Goal: Task Accomplishment & Management: Manage account settings

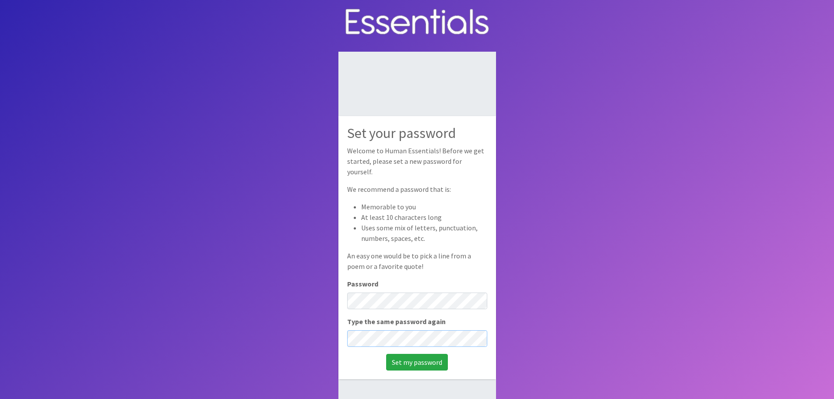
click at [386, 354] on input "Set my password" at bounding box center [417, 362] width 62 height 17
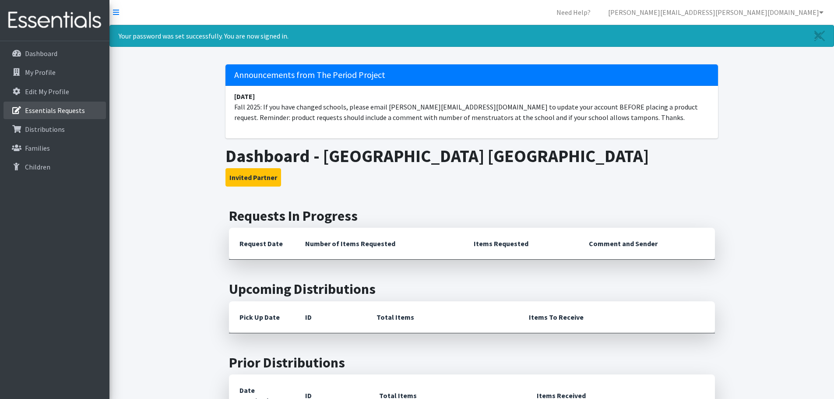
click at [70, 111] on p "Essentials Requests" at bounding box center [55, 110] width 60 height 9
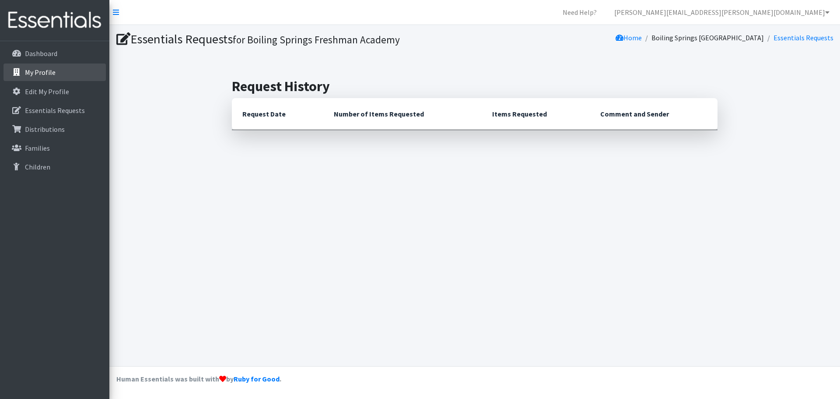
click at [41, 71] on p "My Profile" at bounding box center [40, 72] width 31 height 9
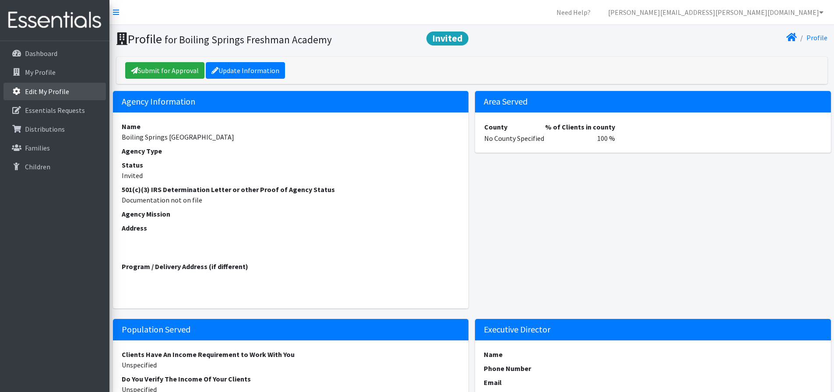
click at [39, 92] on p "Edit My Profile" at bounding box center [47, 91] width 44 height 9
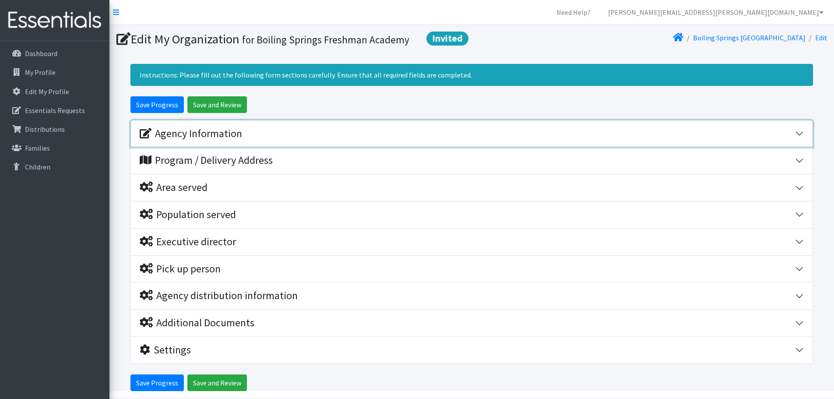
click at [197, 134] on div "Agency Information" at bounding box center [191, 133] width 102 height 13
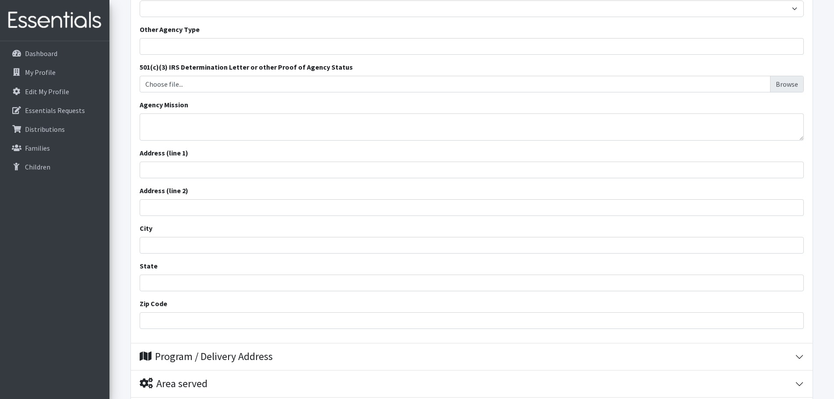
scroll to position [219, 0]
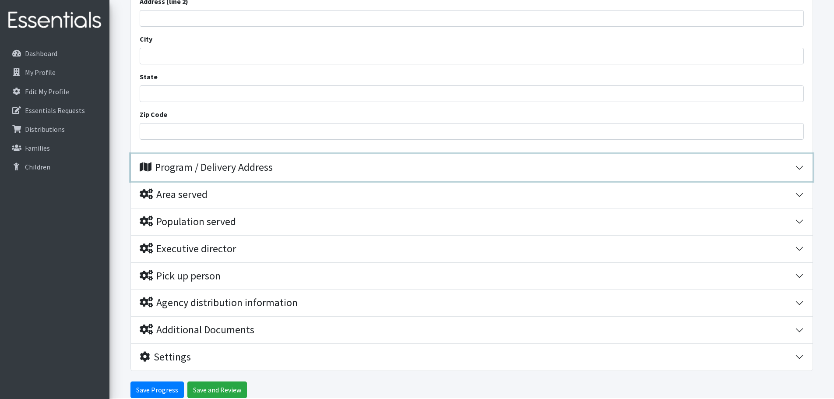
click at [214, 168] on div "Program / Delivery Address" at bounding box center [206, 167] width 133 height 13
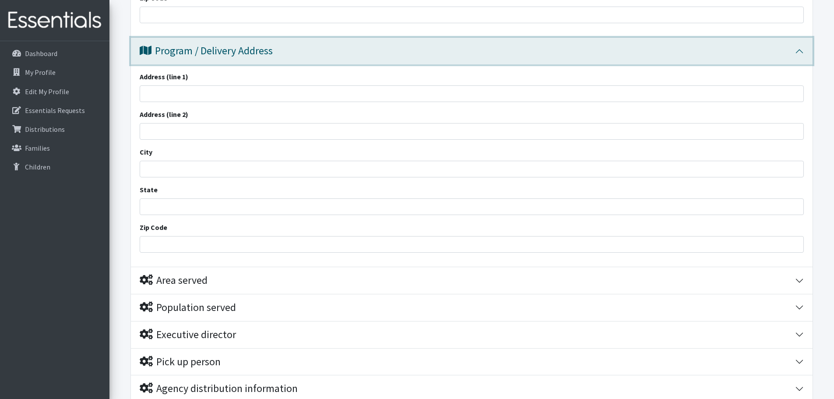
scroll to position [509, 0]
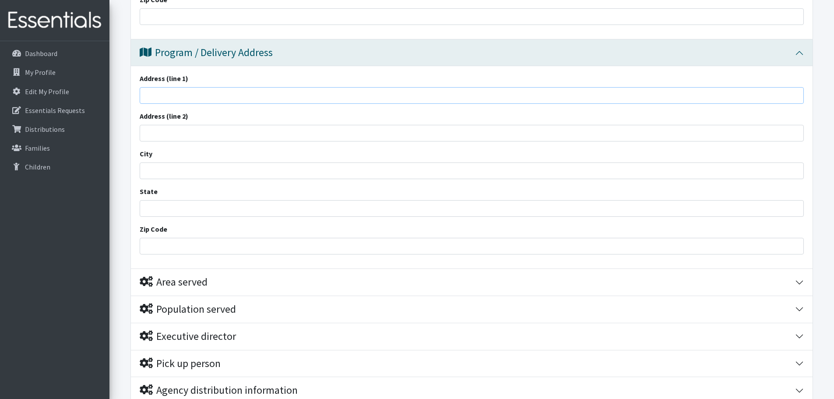
click at [160, 100] on input "Address (line 1)" at bounding box center [472, 95] width 664 height 17
type input "[GEOGRAPHIC_DATA]- [GEOGRAPHIC_DATA]"
click at [161, 130] on input "Address (line 2)" at bounding box center [472, 133] width 664 height 17
type input "2251 Old Furnace Rd."
type input "[GEOGRAPHIC_DATA]"
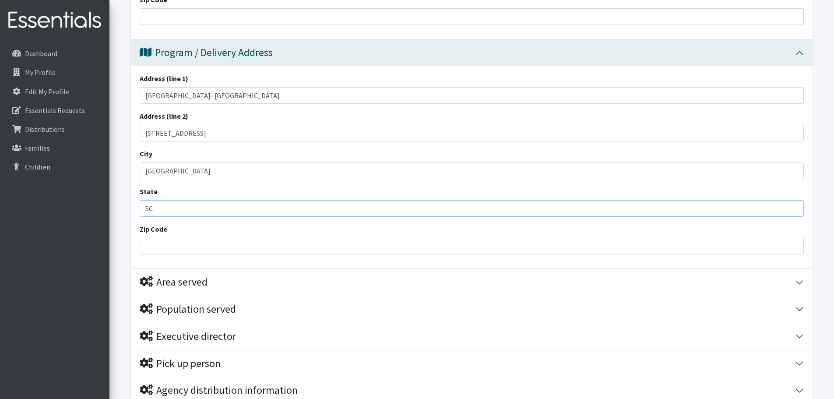
type input "SC"
type input "29316"
click at [216, 135] on input "2251 Old Furnace Rd." at bounding box center [472, 133] width 664 height 17
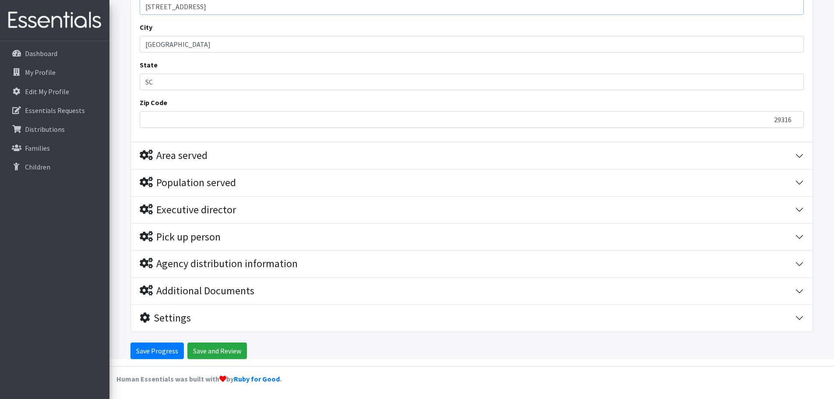
type input "[STREET_ADDRESS]"
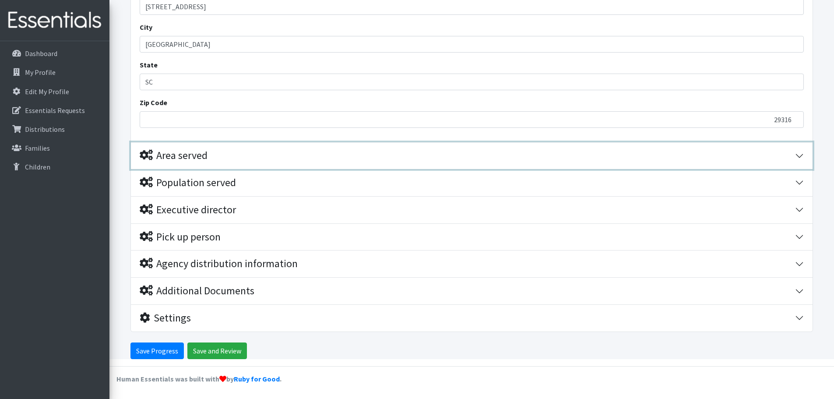
click at [191, 154] on div "Area served" at bounding box center [174, 155] width 68 height 13
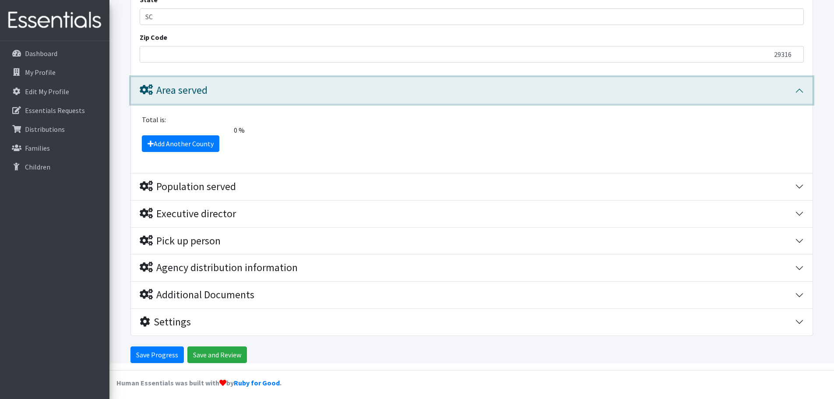
scroll to position [704, 0]
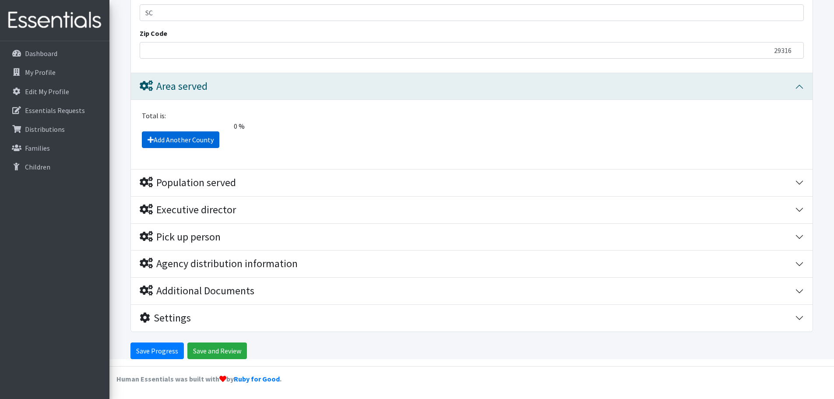
click at [150, 139] on icon at bounding box center [150, 139] width 6 height 7
click at [197, 136] on link "Add Another County" at bounding box center [180, 139] width 77 height 17
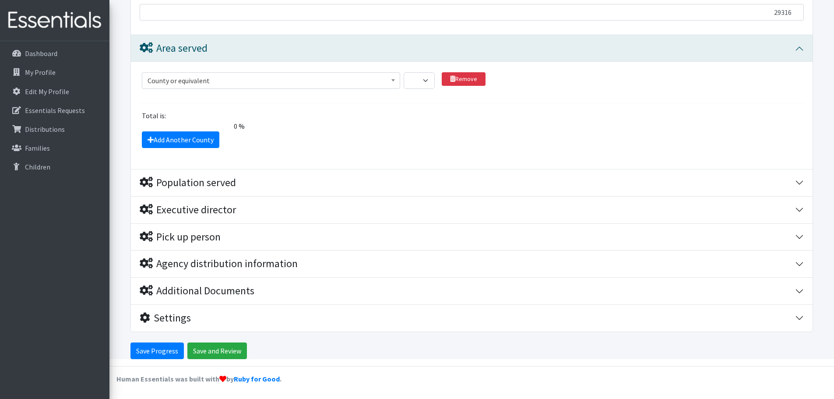
click at [203, 79] on span "County or equivalent" at bounding box center [270, 80] width 247 height 12
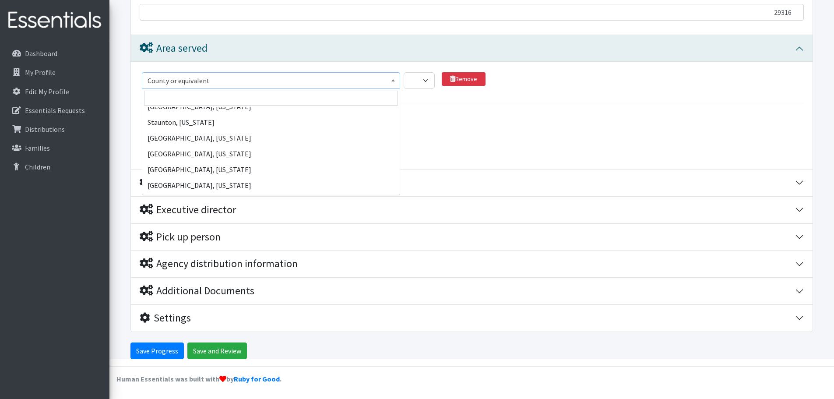
scroll to position [43332, 0]
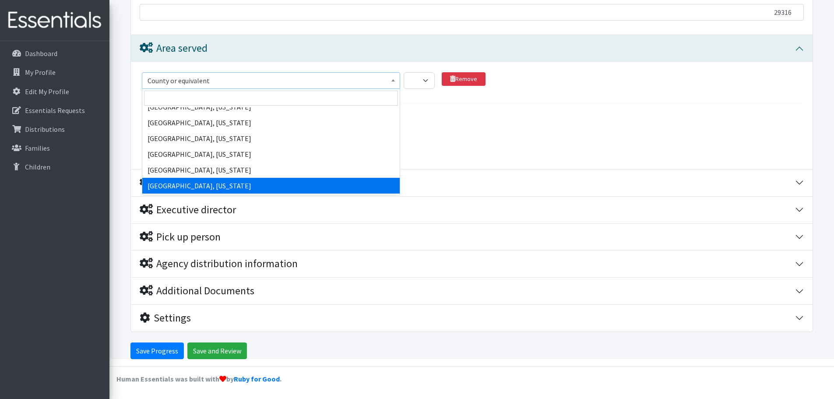
select select "2720"
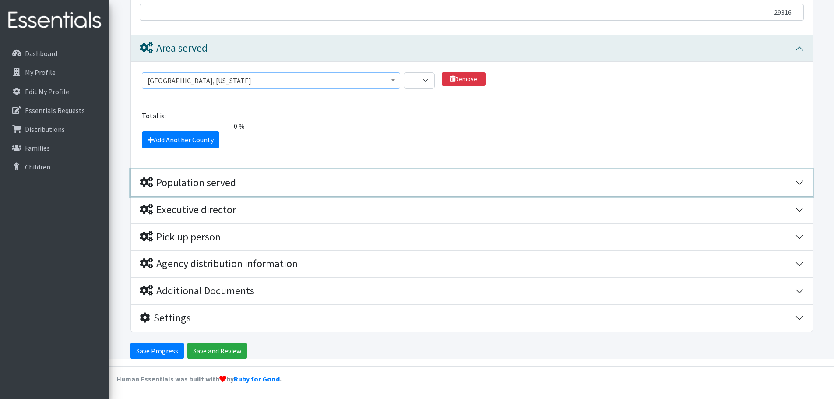
click at [202, 183] on div "Population served" at bounding box center [188, 182] width 96 height 13
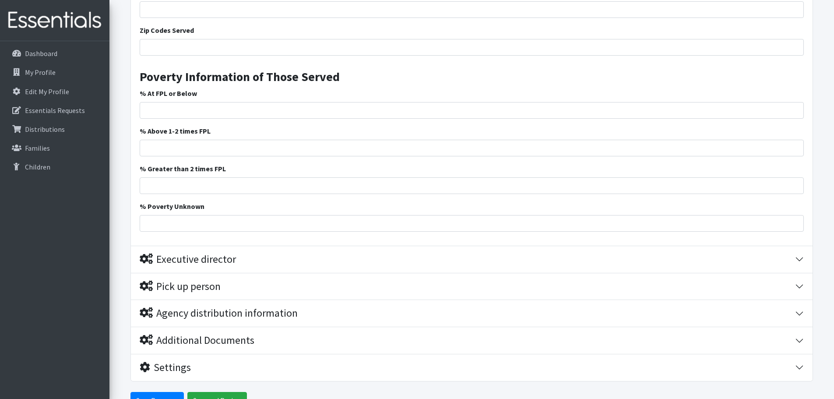
scroll to position [1399, 0]
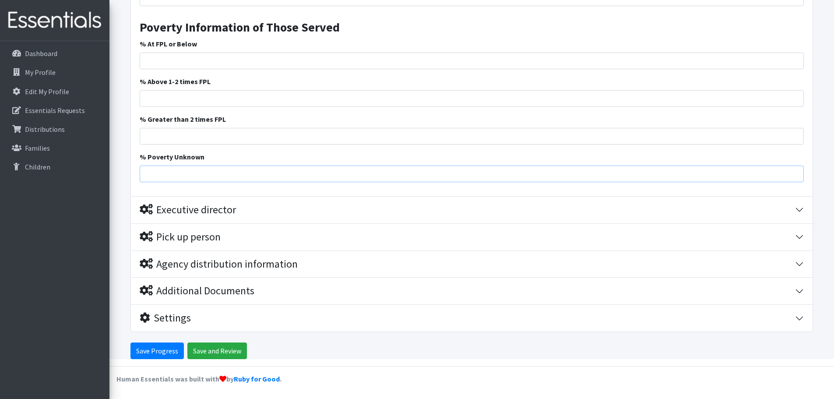
click at [202, 181] on input "% Poverty Unknown" at bounding box center [472, 173] width 664 height 17
click at [205, 172] on input "% Poverty Unknown" at bounding box center [472, 173] width 664 height 17
click at [160, 349] on input "Save Progress" at bounding box center [156, 350] width 53 height 17
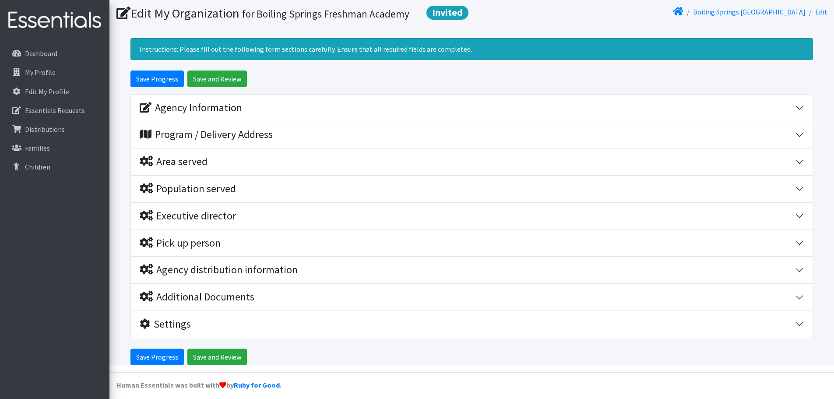
scroll to position [61, 0]
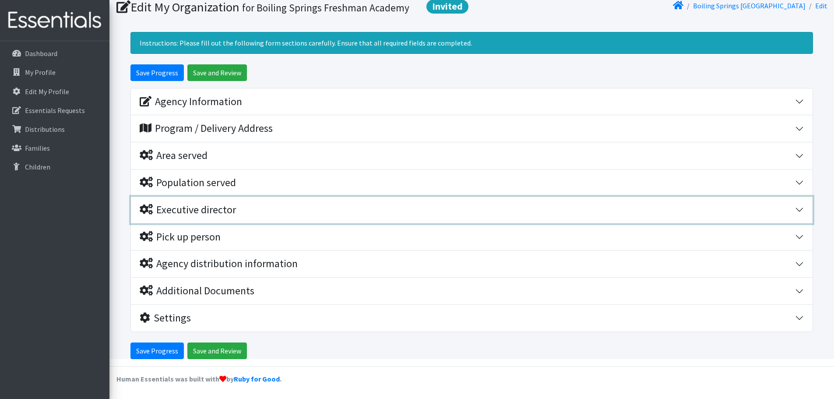
click at [219, 210] on div "Executive director" at bounding box center [188, 210] width 96 height 13
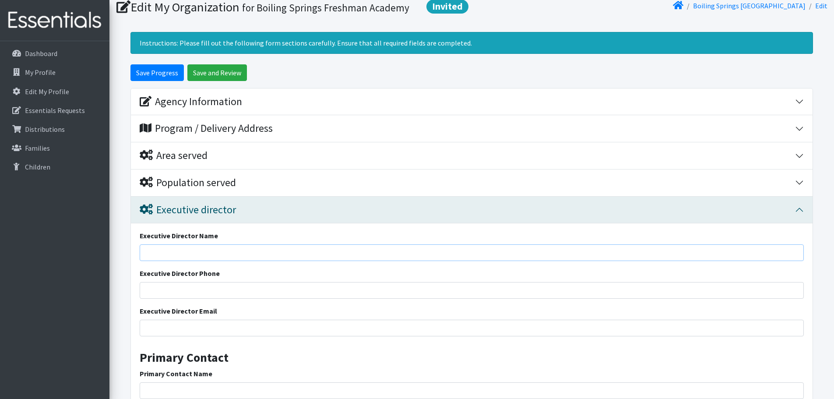
click at [194, 253] on input "Executive Director Name" at bounding box center [472, 252] width 664 height 17
type input "M"
type input "[PERSON_NAME]"
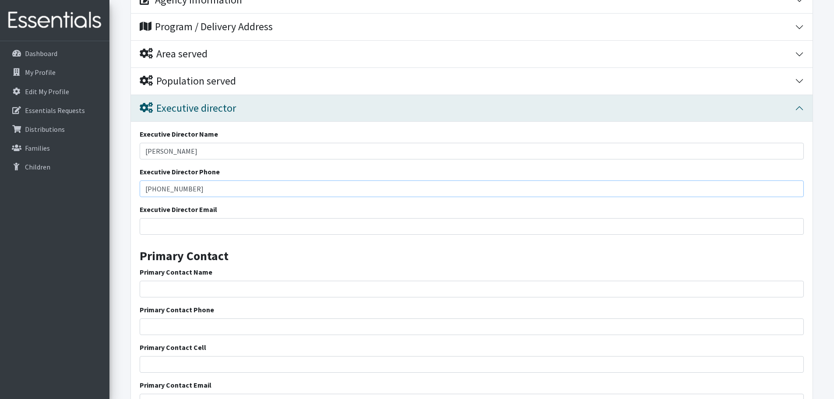
scroll to position [192, 0]
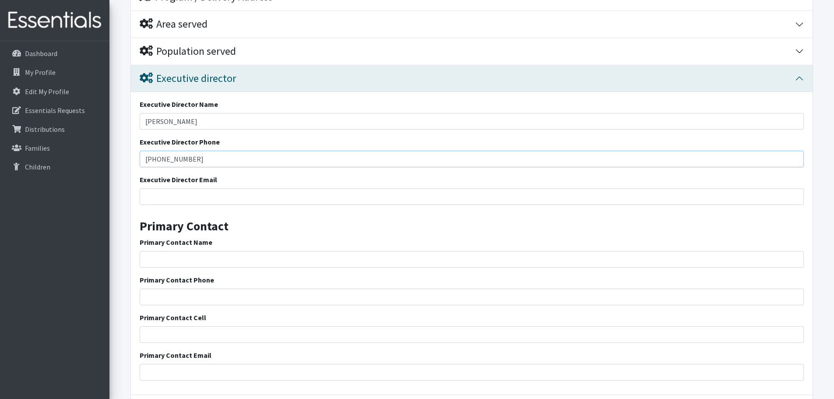
type input "[PHONE_NUMBER]"
click at [203, 196] on input "Executive Director Email" at bounding box center [472, 196] width 664 height 17
type input "[PERSON_NAME][EMAIL_ADDRESS][PERSON_NAME][DOMAIN_NAME]"
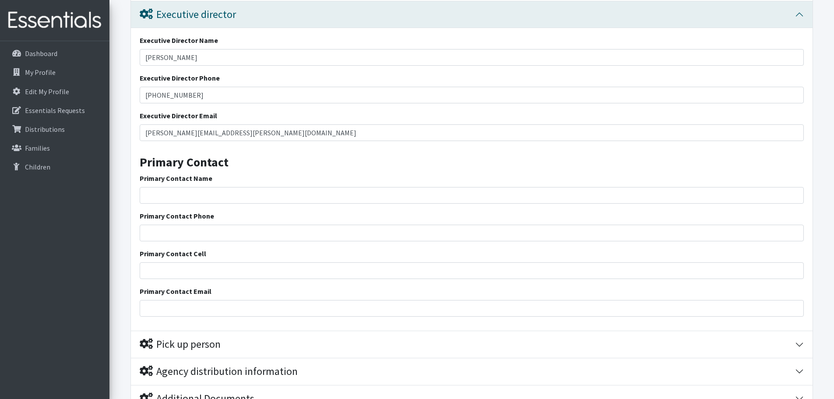
scroll to position [280, 0]
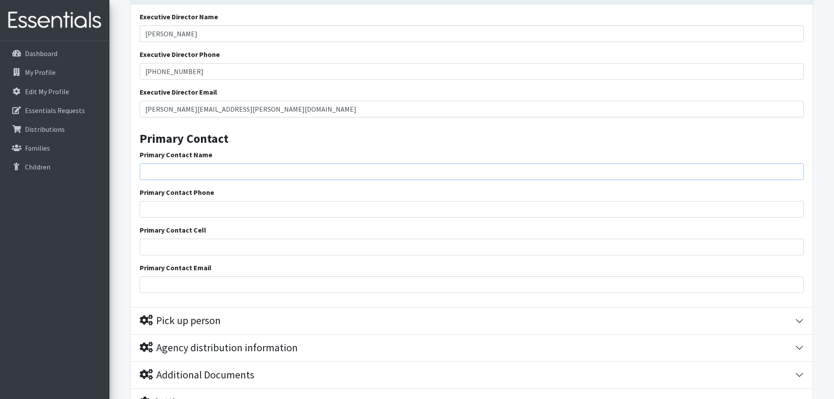
click at [219, 173] on input "Primary Contact Name" at bounding box center [472, 171] width 664 height 17
type input "[PERSON_NAME]"
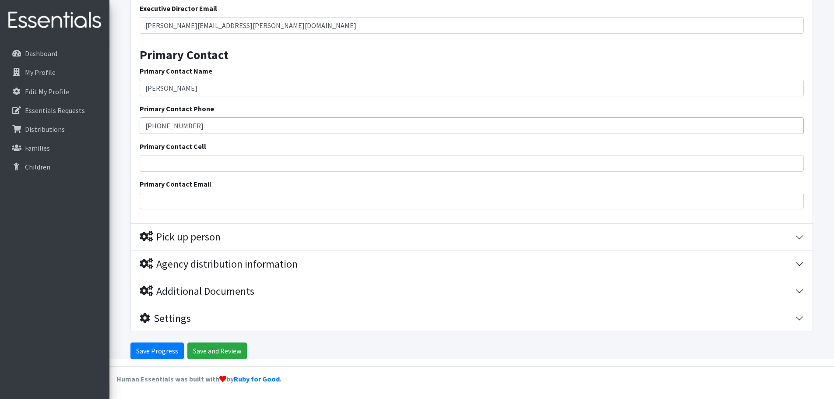
type input "[PHONE_NUMBER]"
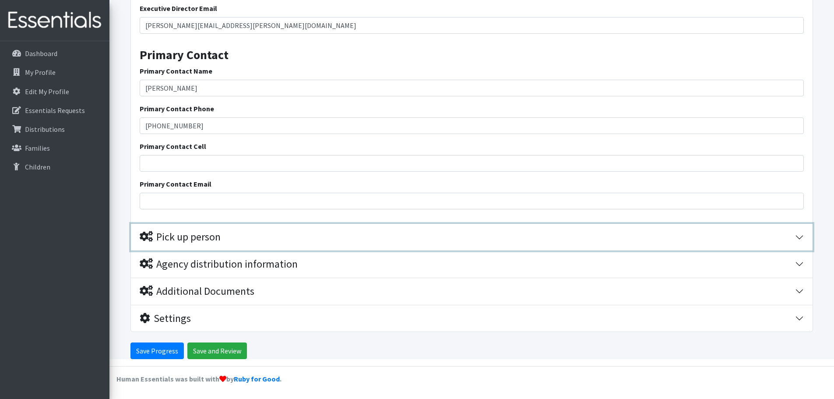
click at [205, 235] on div "Pick up person" at bounding box center [180, 237] width 81 height 13
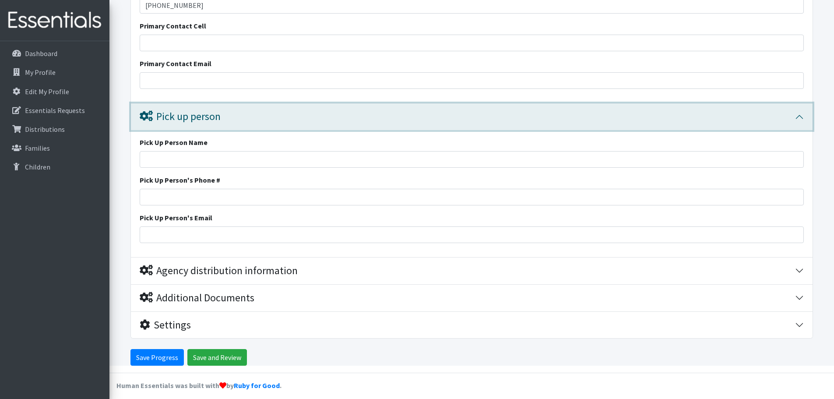
scroll to position [490, 0]
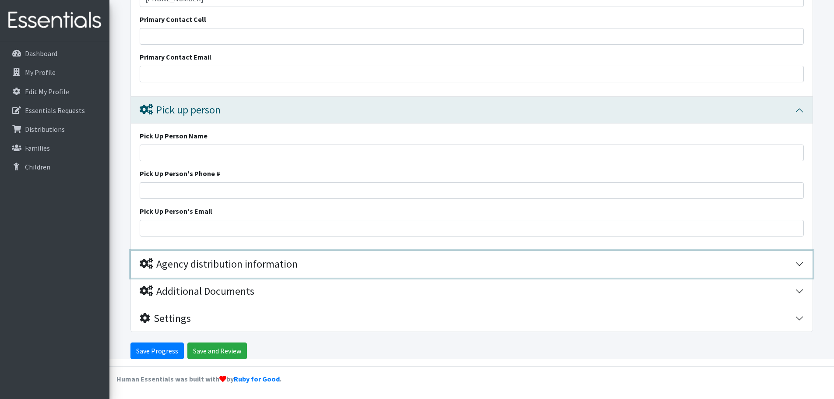
click at [210, 265] on div "Agency distribution information" at bounding box center [219, 264] width 158 height 13
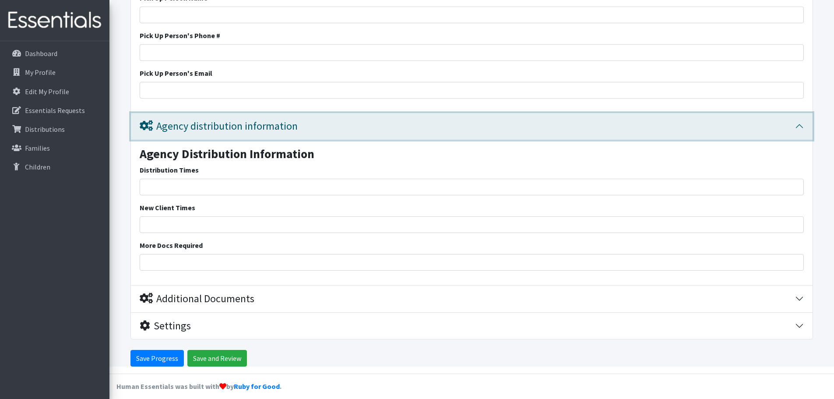
scroll to position [635, 0]
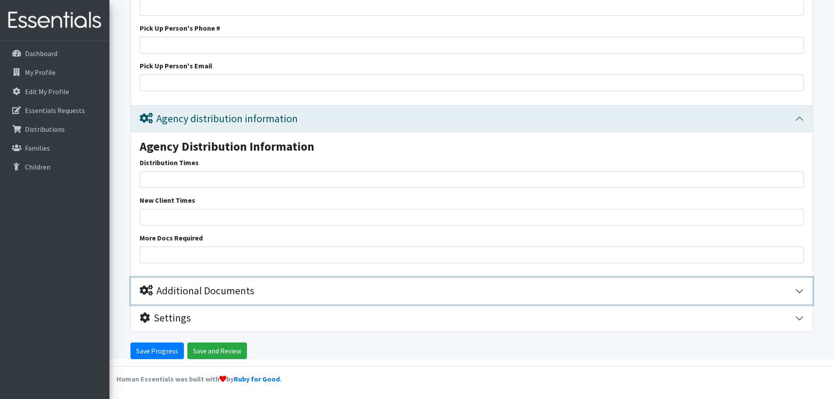
click at [204, 295] on div "Additional Documents" at bounding box center [197, 290] width 115 height 13
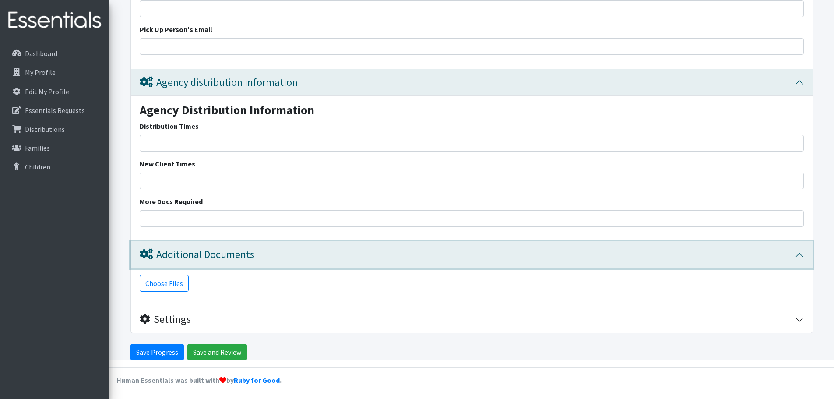
scroll to position [673, 0]
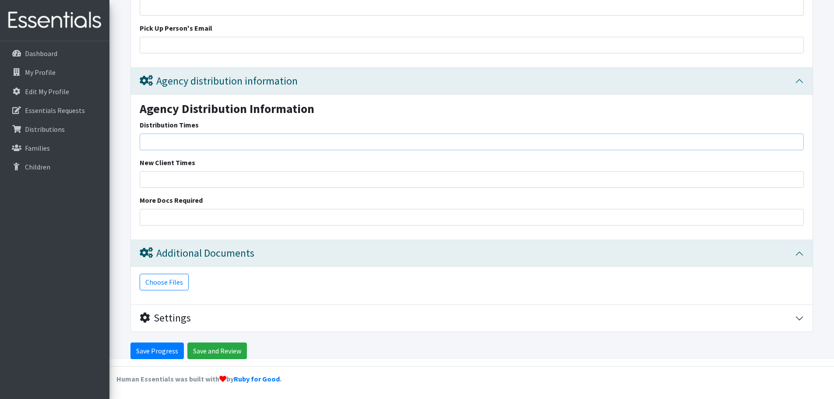
click at [179, 143] on input "Distribution Times" at bounding box center [472, 141] width 664 height 17
click at [174, 140] on input "8:00-3:00 for school year running through May 22, 2025" at bounding box center [472, 141] width 664 height 17
click at [185, 140] on input "8:00-3:00 (for school year running through May 22, 2025" at bounding box center [472, 141] width 664 height 17
click at [314, 141] on input "8:00-3:00 (for school year running through May 22, 2025" at bounding box center [472, 141] width 664 height 17
click at [305, 140] on input "8:00-3:00 (for school year running through May 22, 2025)" at bounding box center [472, 141] width 664 height 17
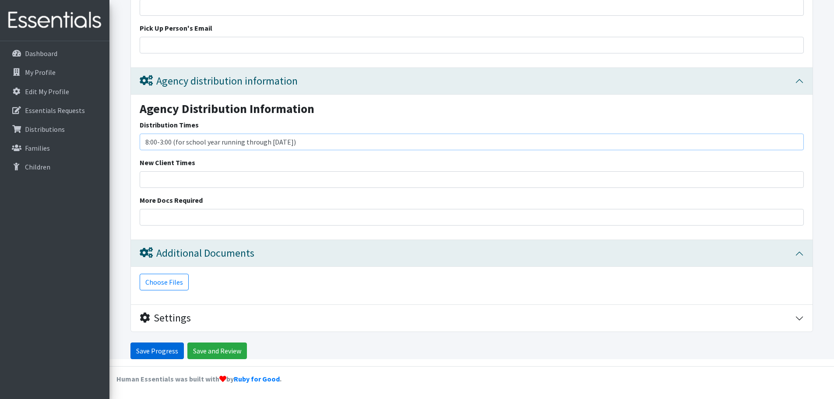
type input "8:00-3:00 (for school year running through [DATE])"
click at [172, 353] on input "Save Progress" at bounding box center [156, 350] width 53 height 17
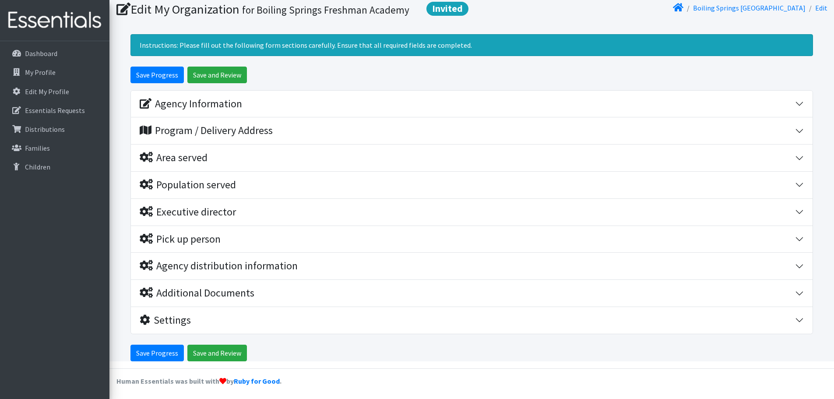
scroll to position [61, 0]
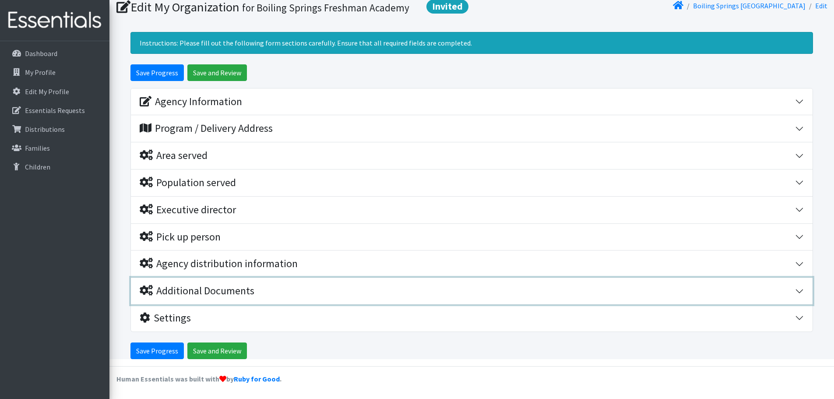
click at [224, 292] on div "Additional Documents" at bounding box center [197, 290] width 115 height 13
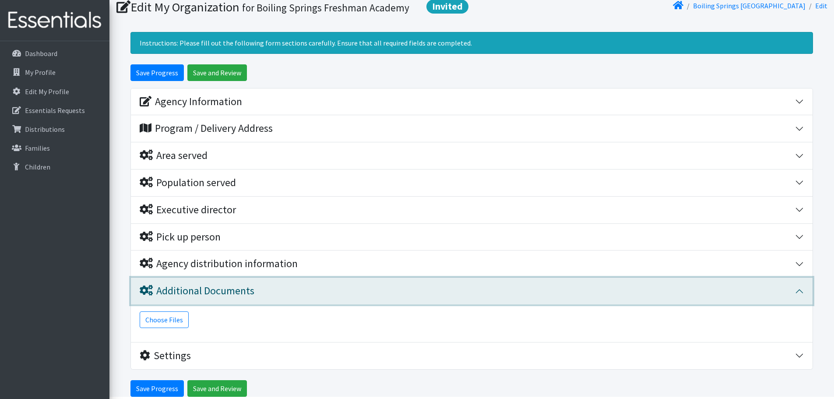
scroll to position [98, 0]
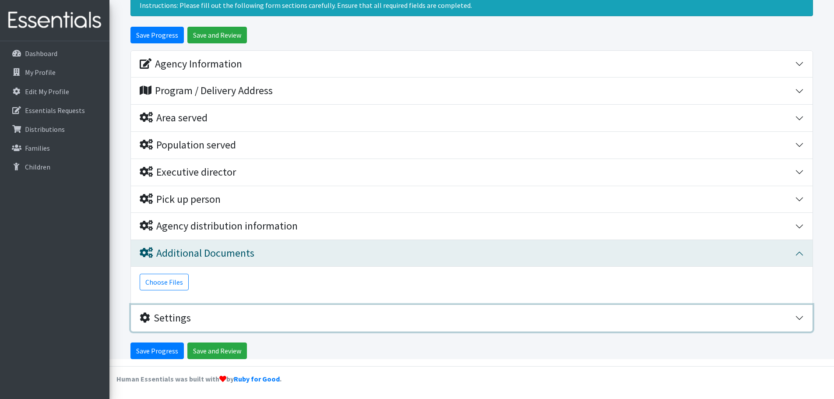
click at [179, 317] on div "Settings" at bounding box center [165, 318] width 51 height 13
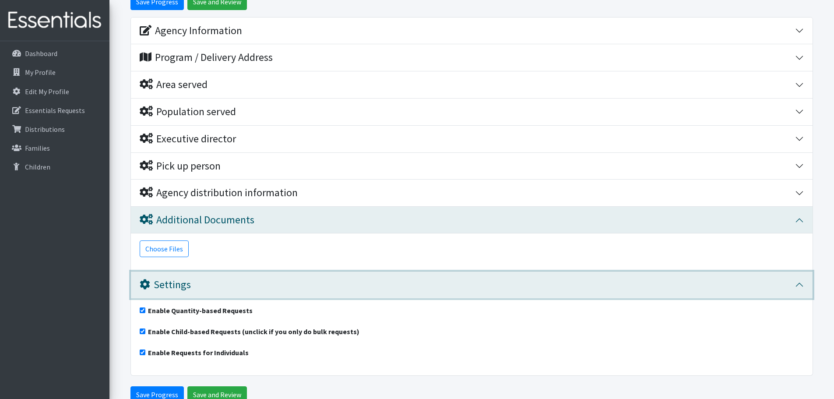
scroll to position [176, 0]
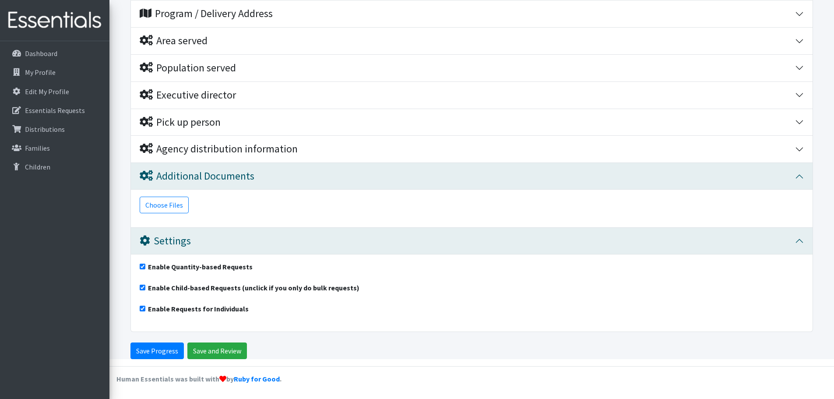
click at [142, 288] on input "Enable Child-based Requests (unclick if you only do bulk requests)" at bounding box center [143, 287] width 6 height 6
checkbox input "false"
click at [165, 350] on input "Save Progress" at bounding box center [156, 350] width 53 height 17
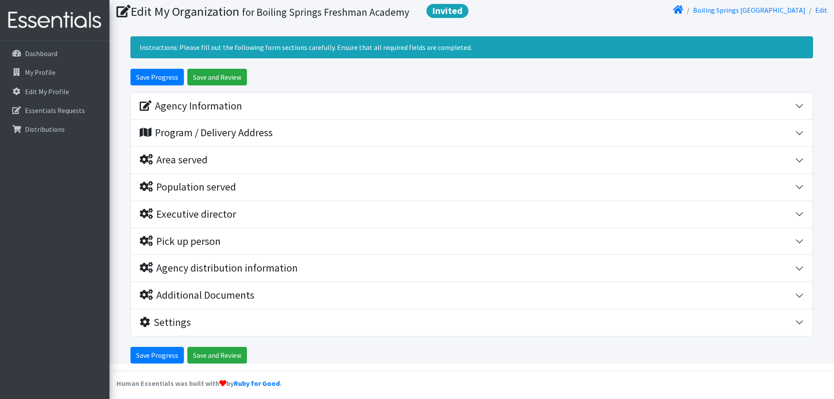
scroll to position [61, 0]
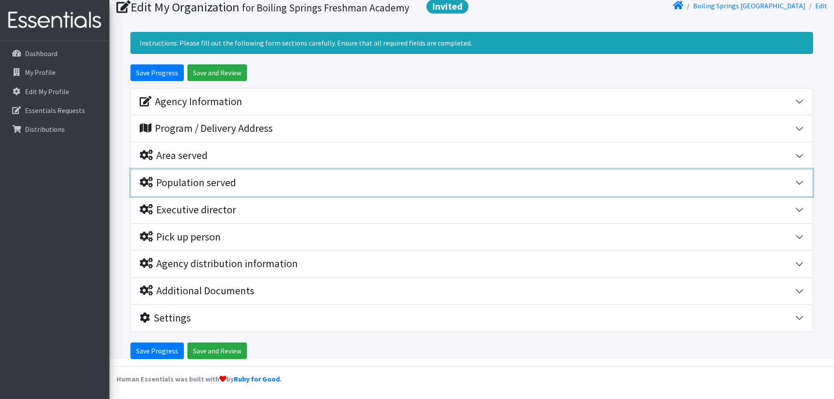
click at [176, 183] on div "Population served" at bounding box center [188, 182] width 96 height 13
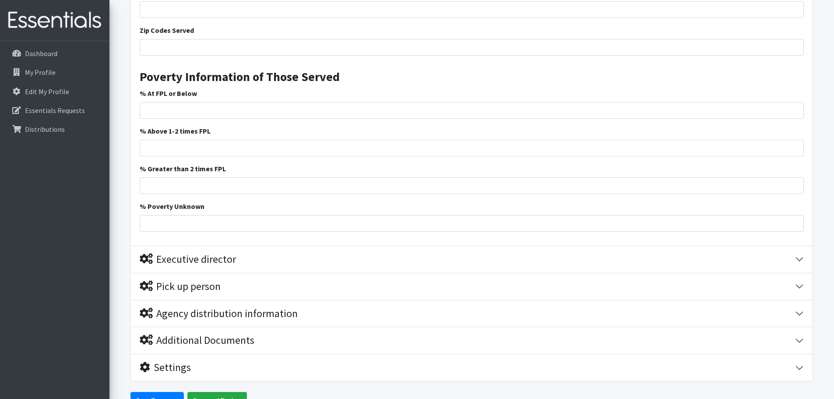
scroll to position [718, 0]
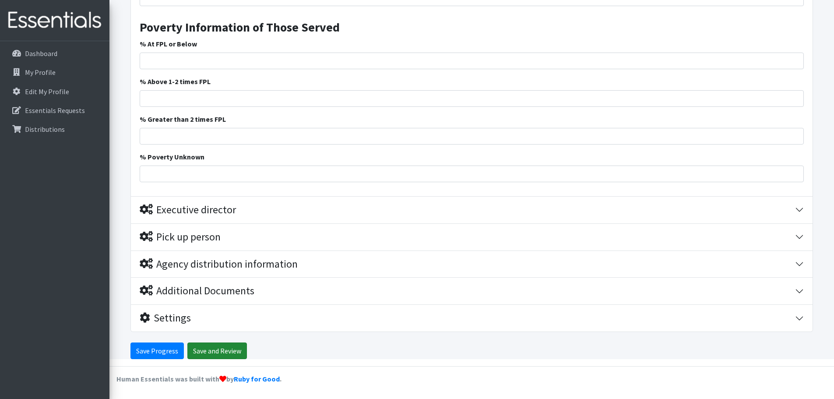
click at [194, 352] on input "Save and Review" at bounding box center [217, 350] width 60 height 17
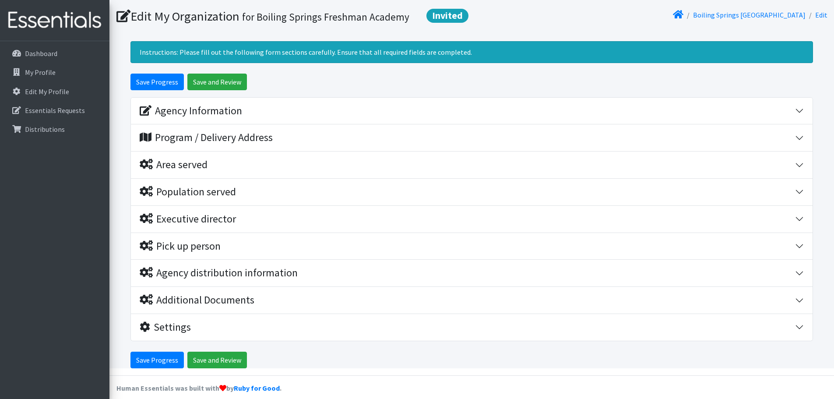
scroll to position [61, 0]
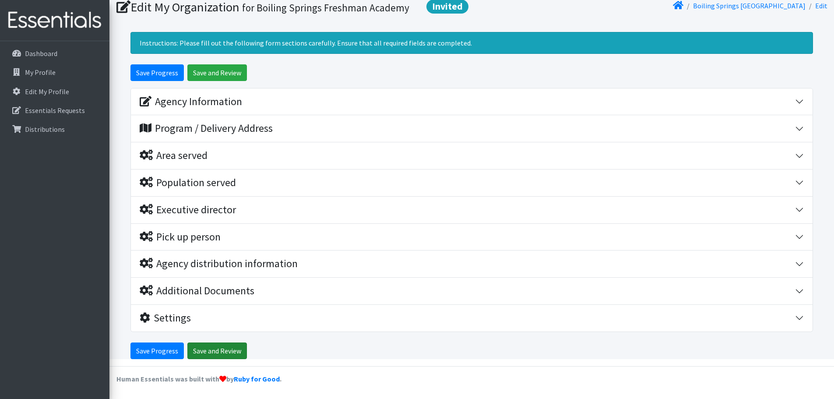
click at [216, 349] on input "Save and Review" at bounding box center [217, 350] width 60 height 17
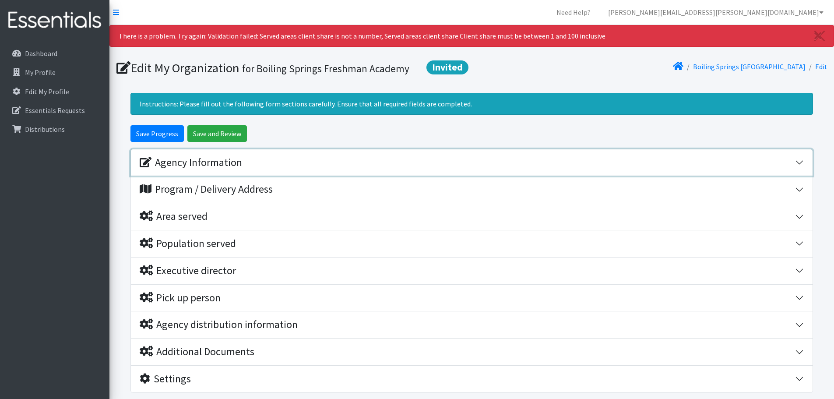
click at [183, 161] on div "Agency Information" at bounding box center [191, 162] width 102 height 13
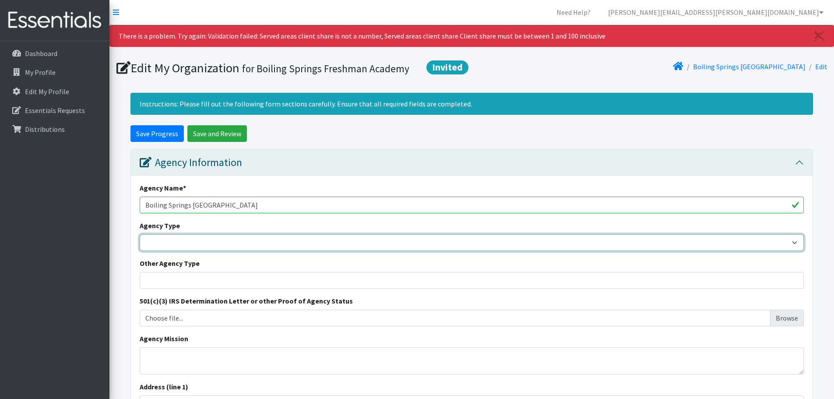
click at [182, 240] on select "Basic Needs Bank Career technical training Child abuse resource center Church o…" at bounding box center [472, 242] width 664 height 17
select select "hs"
click at [140, 234] on select "Basic Needs Bank Career technical training Child abuse resource center Church o…" at bounding box center [472, 242] width 664 height 17
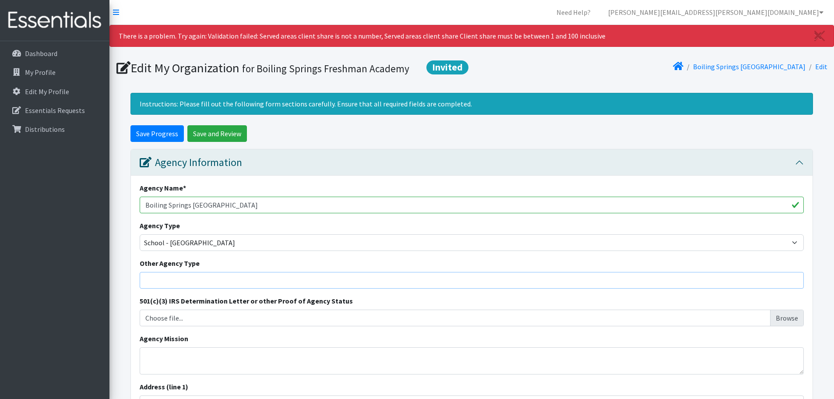
click at [183, 276] on input "Other Agency Type" at bounding box center [472, 280] width 664 height 17
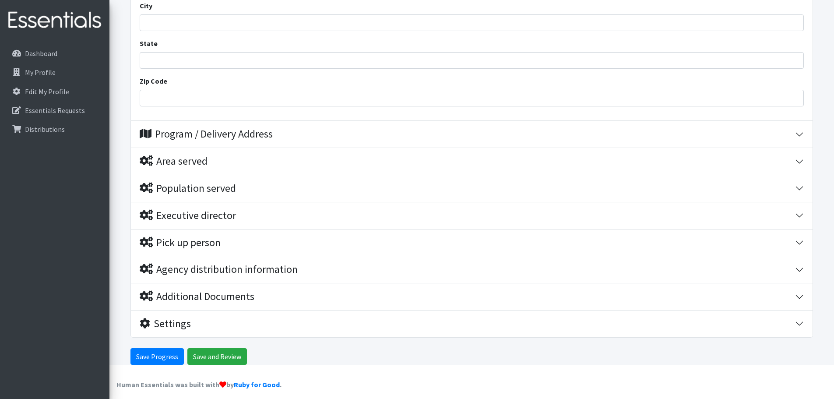
scroll to position [462, 0]
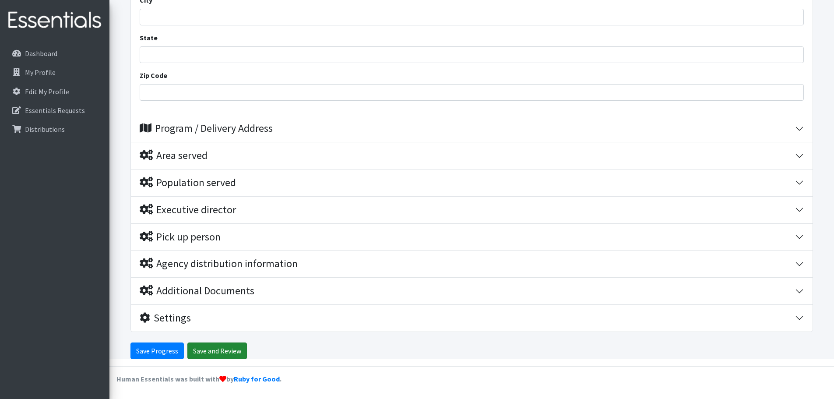
click at [212, 351] on input "Save and Review" at bounding box center [217, 350] width 60 height 17
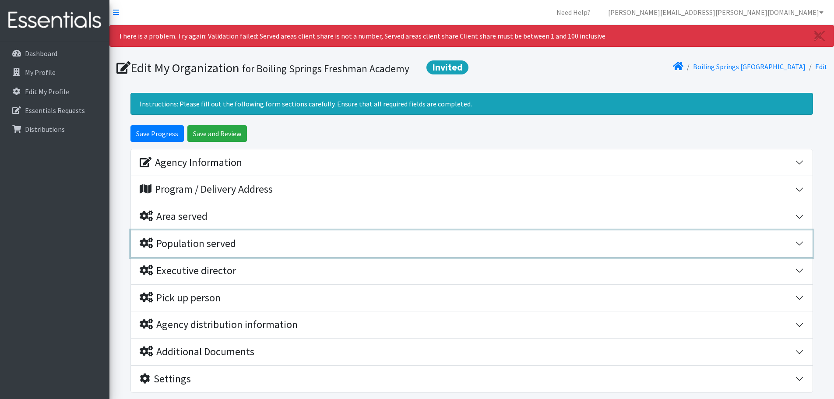
click at [183, 243] on div "Population served" at bounding box center [188, 243] width 96 height 13
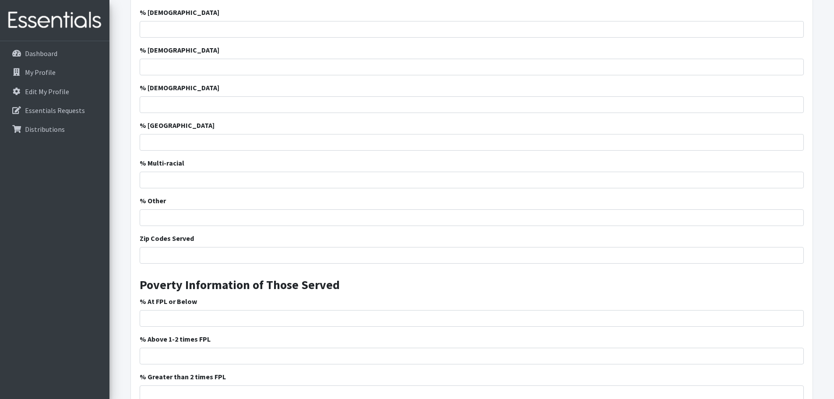
scroll to position [481, 0]
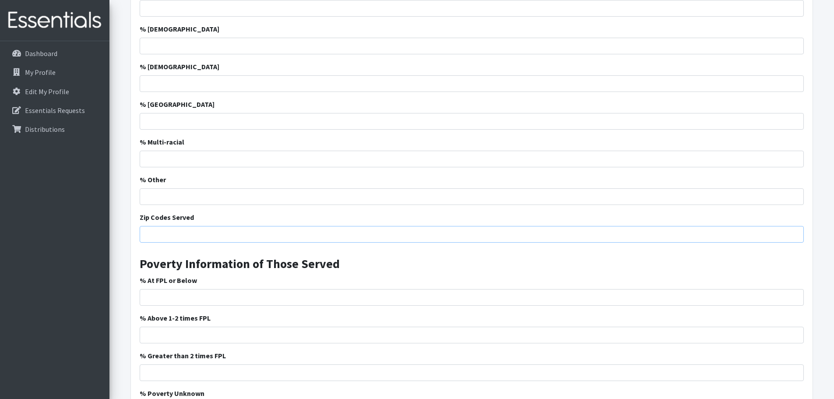
click at [204, 237] on input "Zip Codes Served" at bounding box center [472, 234] width 664 height 17
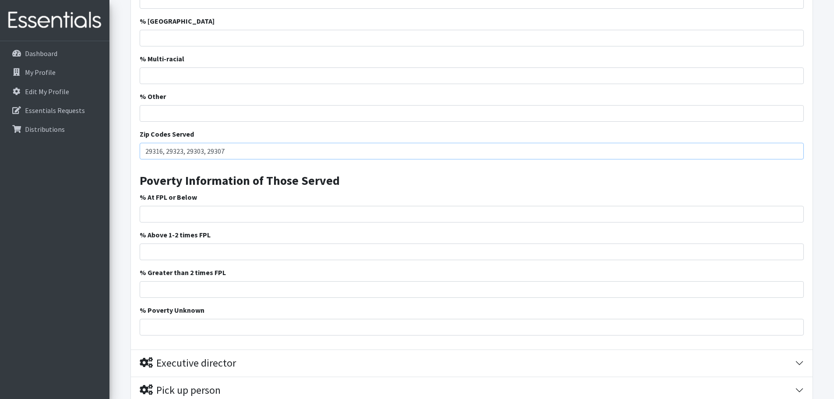
scroll to position [613, 0]
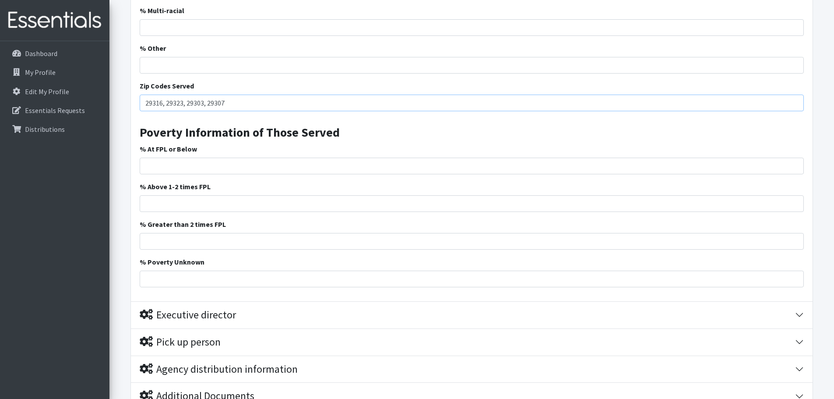
type input "29316, 29323, 29303, 29307"
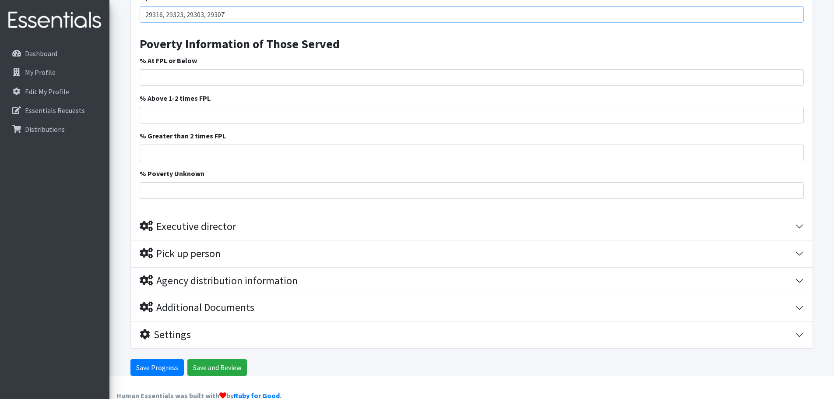
scroll to position [718, 0]
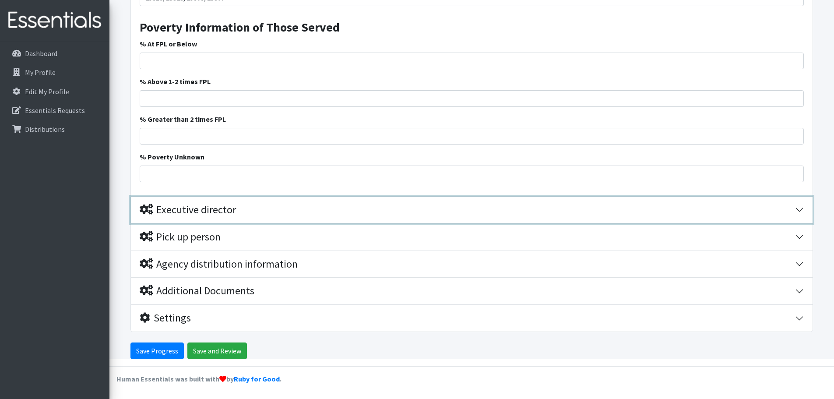
click at [239, 218] on button "Executive director" at bounding box center [471, 210] width 681 height 27
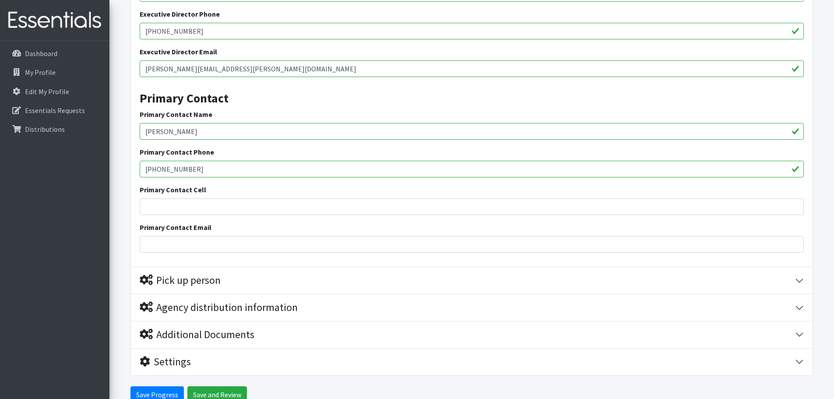
scroll to position [1021, 0]
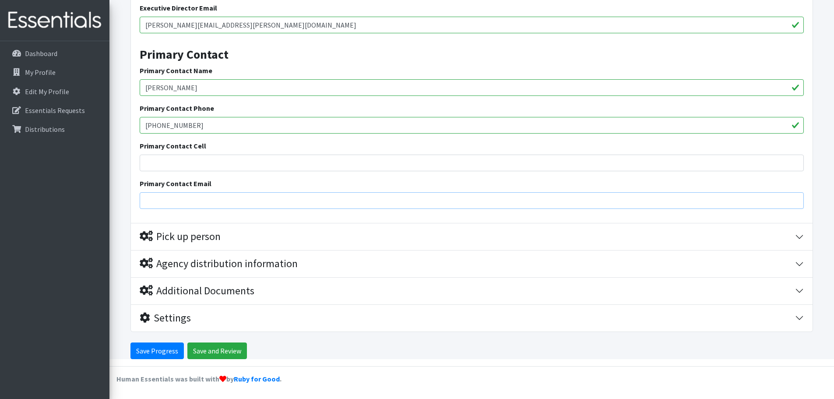
click at [235, 203] on input "Primary Contact Email" at bounding box center [472, 200] width 664 height 17
type input "[PERSON_NAME][EMAIL_ADDRESS][PERSON_NAME][DOMAIN_NAME]"
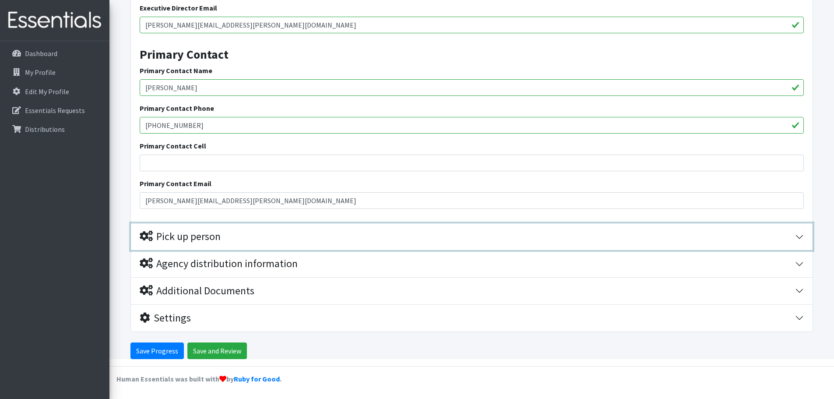
click at [213, 233] on div "Pick up person" at bounding box center [180, 236] width 81 height 13
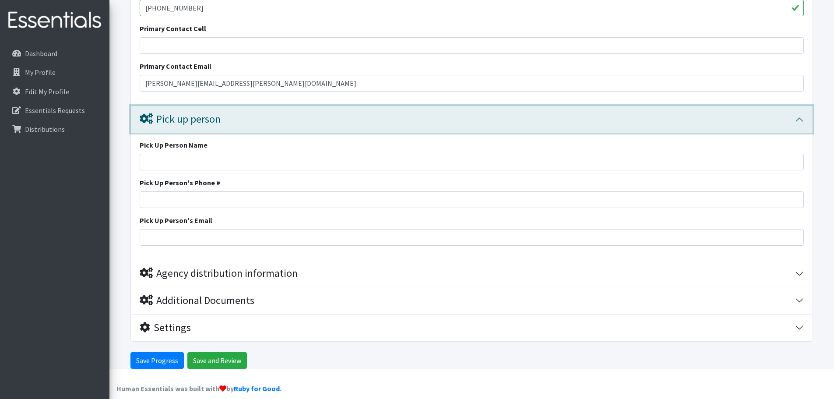
scroll to position [1148, 0]
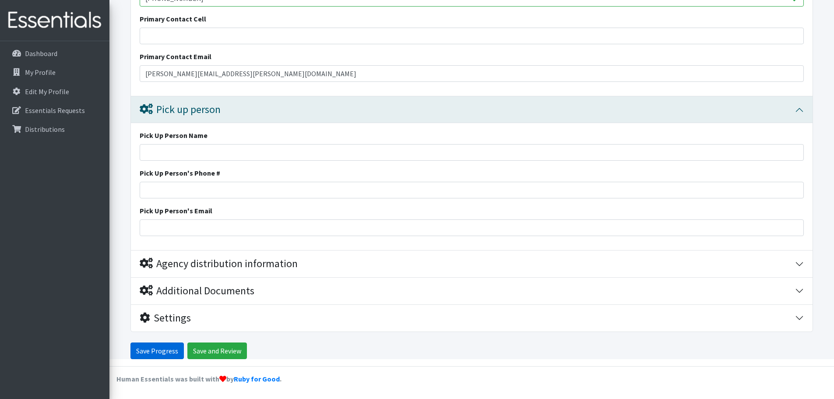
click at [157, 351] on input "Save Progress" at bounding box center [156, 350] width 53 height 17
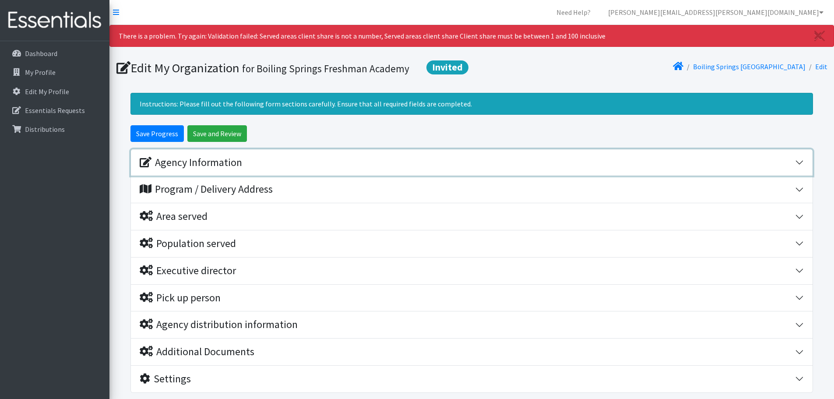
click at [181, 161] on div "Agency Information" at bounding box center [191, 162] width 102 height 13
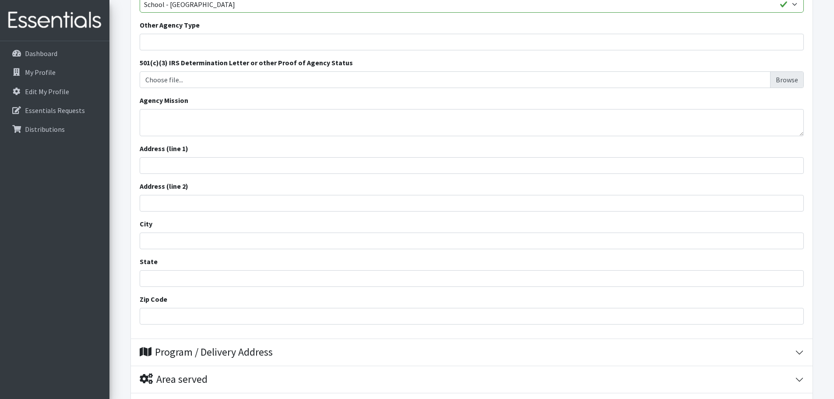
scroll to position [263, 0]
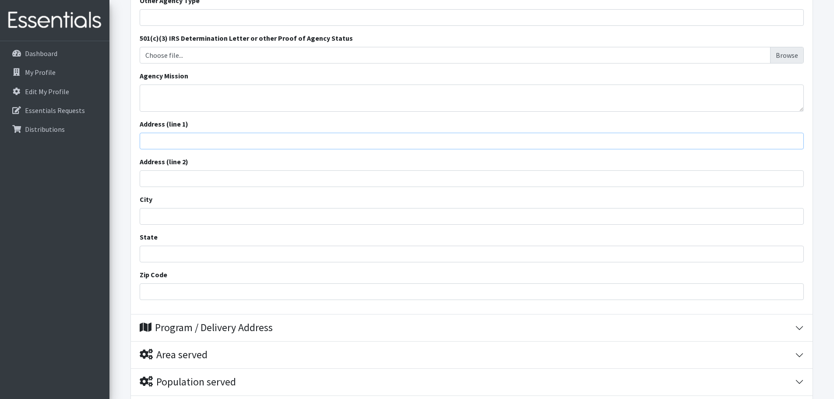
click at [185, 140] on input "Address (line 1)" at bounding box center [472, 141] width 664 height 17
type input "[STREET_ADDRESS]"
type input "[GEOGRAPHIC_DATA]"
type input "SC"
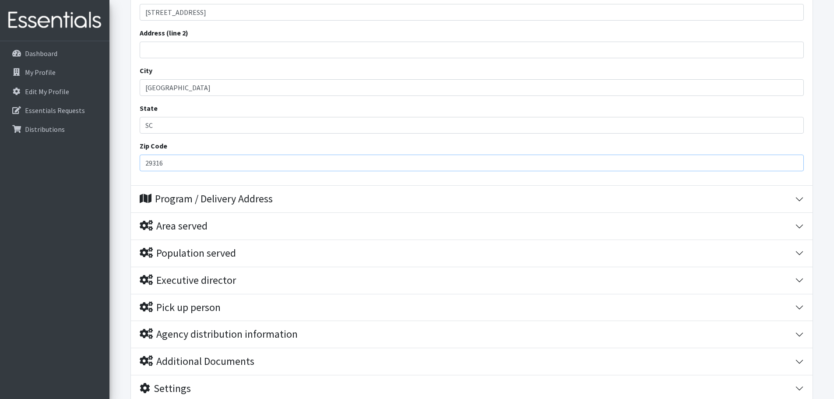
scroll to position [394, 0]
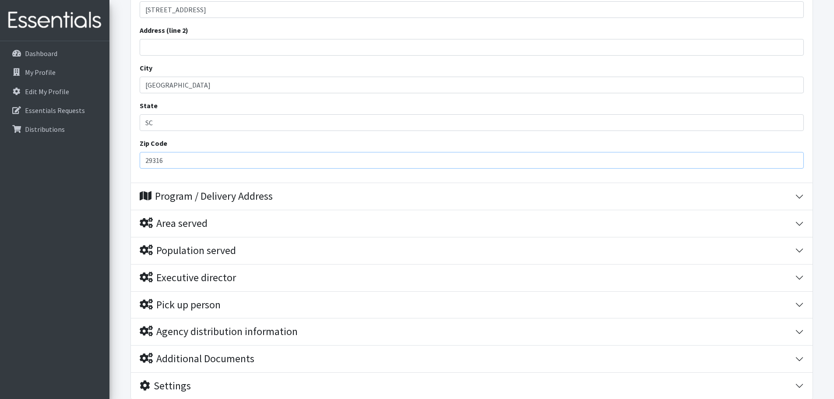
type input "29316"
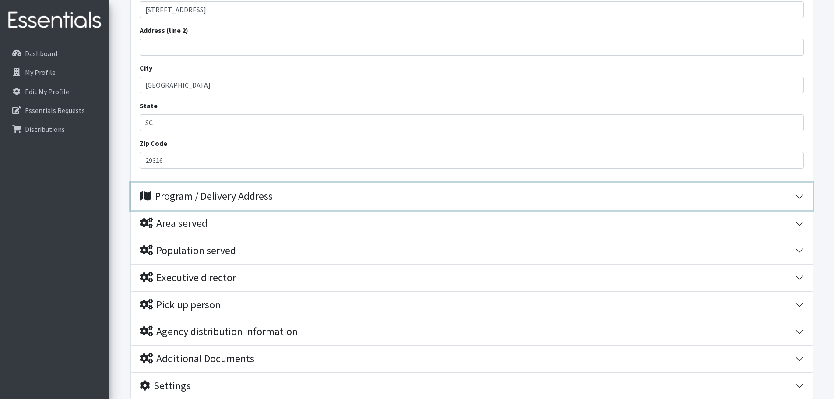
click at [219, 197] on div "Program / Delivery Address" at bounding box center [206, 196] width 133 height 13
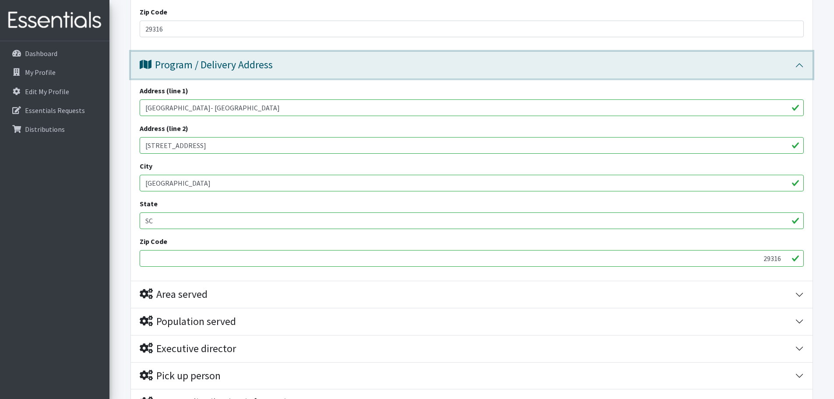
scroll to position [569, 0]
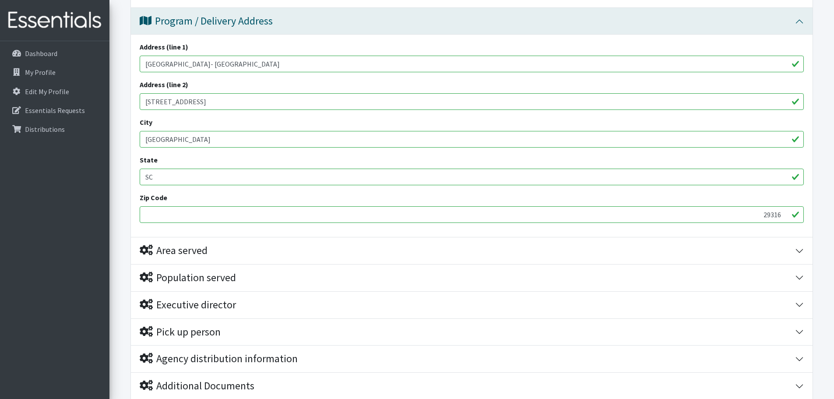
click at [243, 208] on input "29316" at bounding box center [472, 214] width 664 height 17
click at [232, 218] on input "29316" at bounding box center [472, 214] width 664 height 17
click at [232, 218] on input "229316" at bounding box center [472, 214] width 664 height 17
type input "29316"
click at [300, 195] on div "Zip Code 29316" at bounding box center [472, 207] width 664 height 31
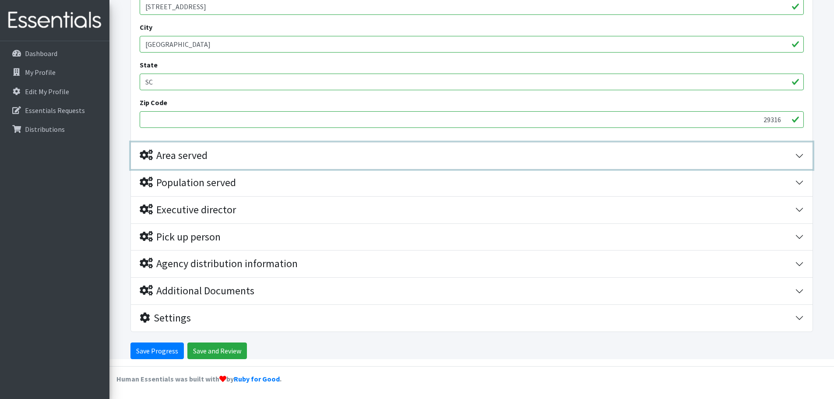
click at [202, 155] on div "Area served" at bounding box center [174, 155] width 68 height 13
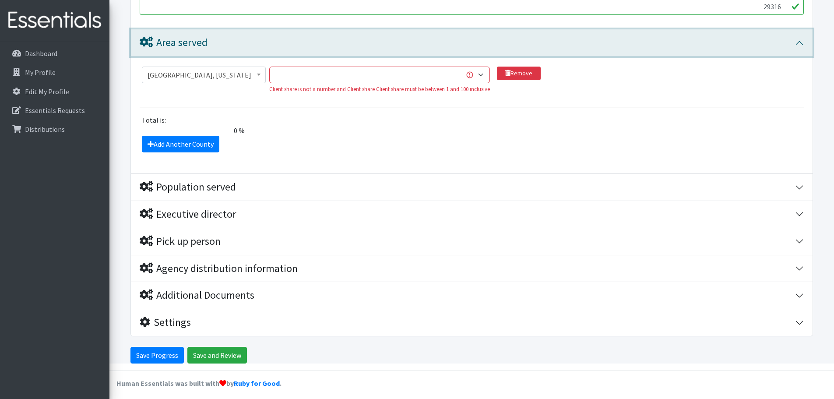
scroll to position [781, 0]
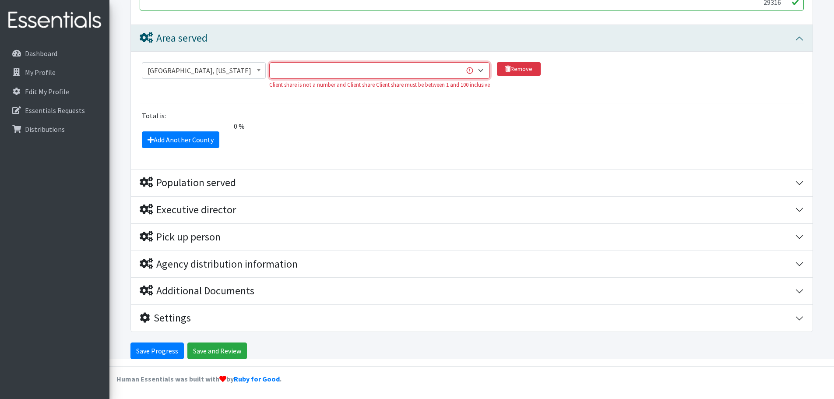
click at [481, 69] on select "1 2 3 4 5 6 7 8 9 10 11 12 13 14 15 16 17 18 19 20 21 22 23 24 25 26 27 28 29 3…" at bounding box center [379, 70] width 221 height 17
select select "100"
click at [270, 62] on select "1 2 3 4 5 6 7 8 9 10 11 12 13 14 15 16 17 18 19 20 21 22 23 24 25 26 27 28 29 3…" at bounding box center [379, 70] width 221 height 17
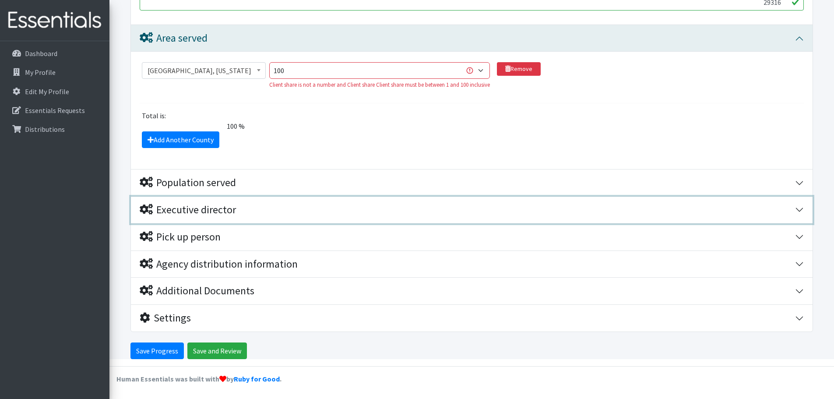
click at [334, 207] on div "Executive director" at bounding box center [467, 210] width 655 height 13
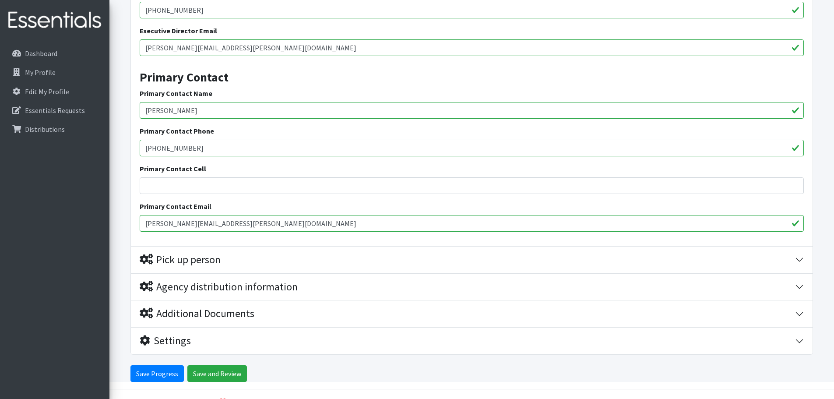
scroll to position [1084, 0]
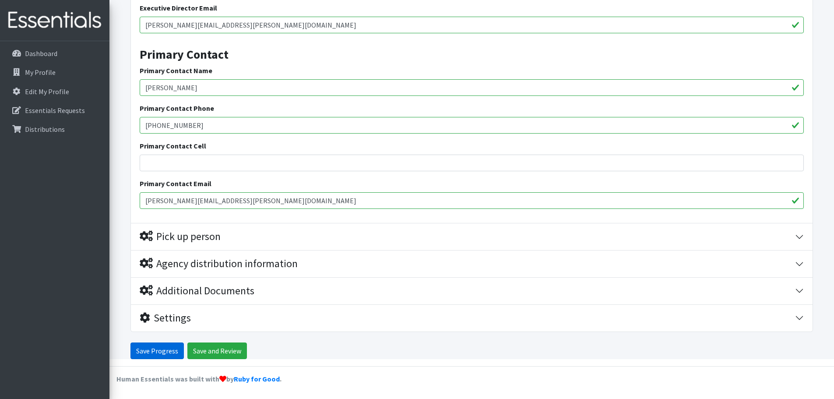
click at [169, 351] on input "Save Progress" at bounding box center [156, 350] width 53 height 17
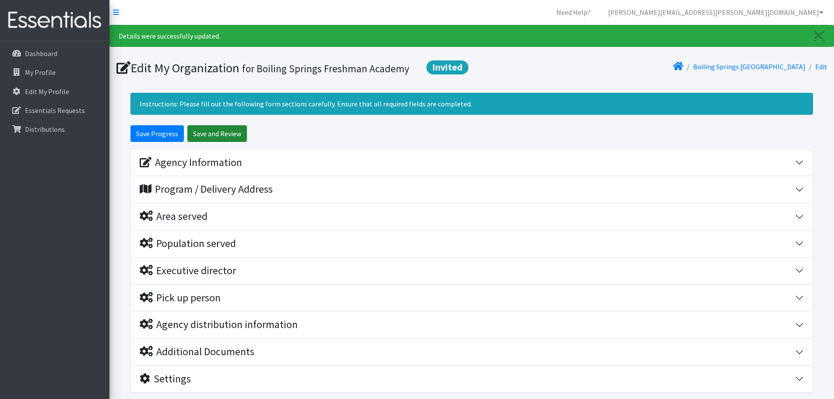
click at [220, 134] on input "Save and Review" at bounding box center [217, 133] width 60 height 17
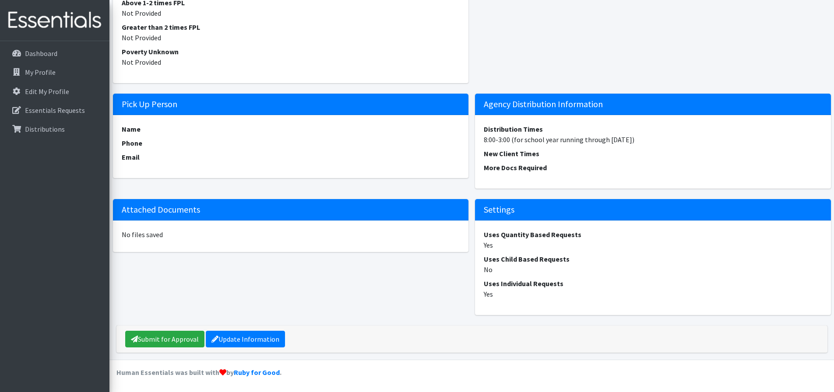
scroll to position [741, 0]
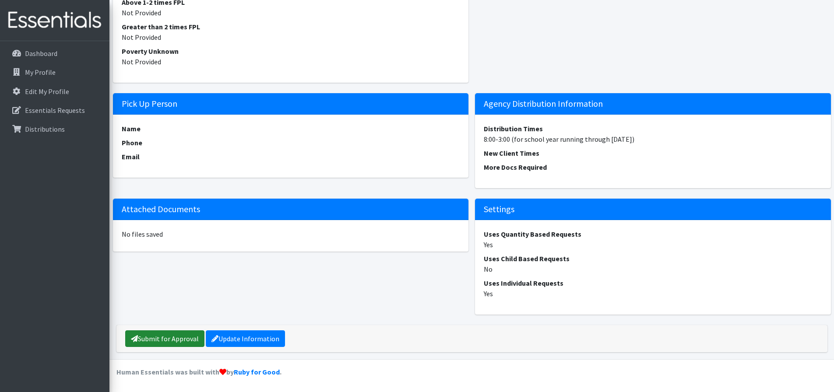
click at [182, 338] on link "Submit for Approval" at bounding box center [164, 338] width 79 height 17
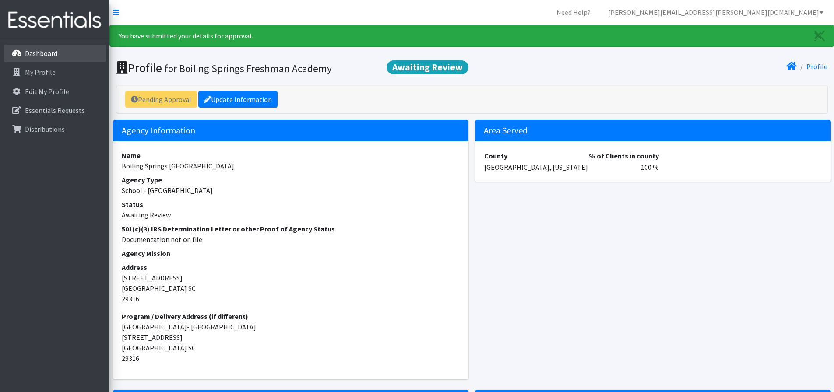
click at [40, 53] on p "Dashboard" at bounding box center [41, 53] width 32 height 9
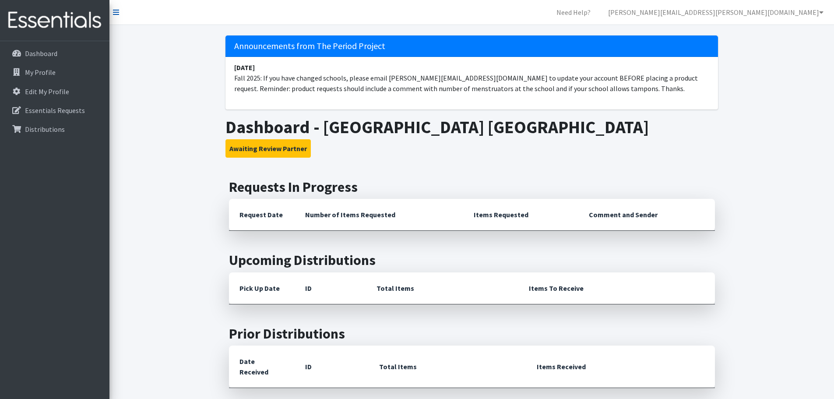
click at [116, 13] on icon at bounding box center [116, 12] width 6 height 7
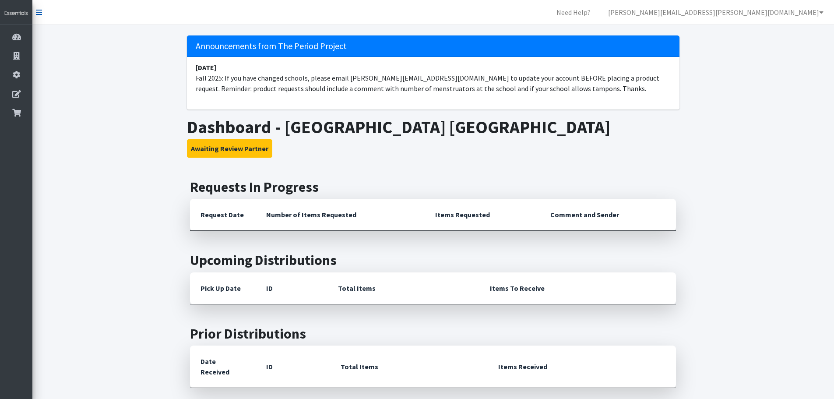
click at [36, 13] on icon at bounding box center [39, 12] width 6 height 7
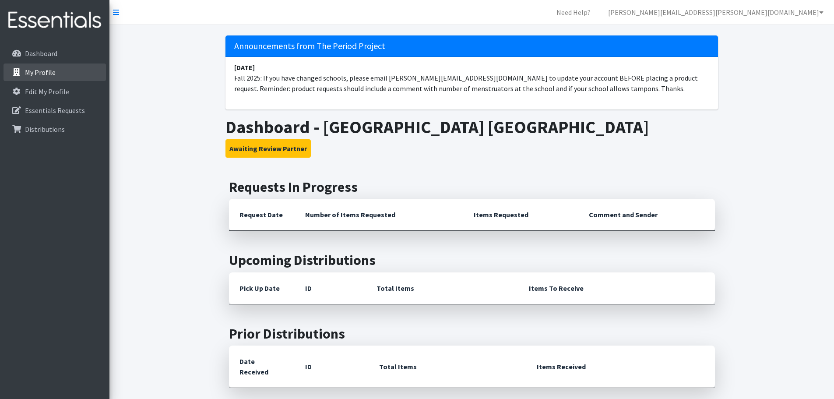
click at [45, 71] on p "My Profile" at bounding box center [40, 72] width 31 height 9
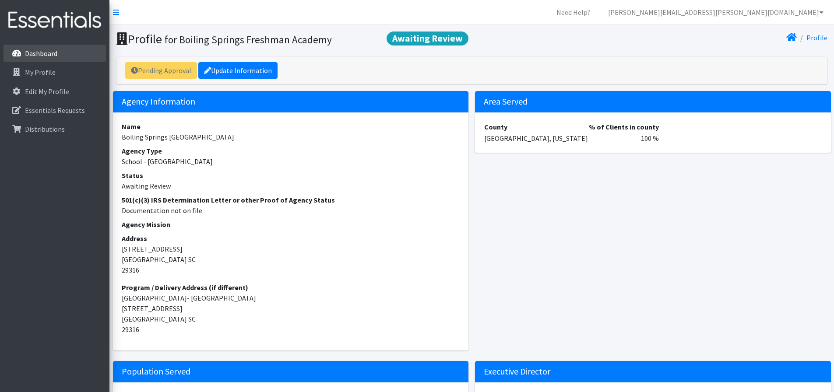
click at [46, 52] on p "Dashboard" at bounding box center [41, 53] width 32 height 9
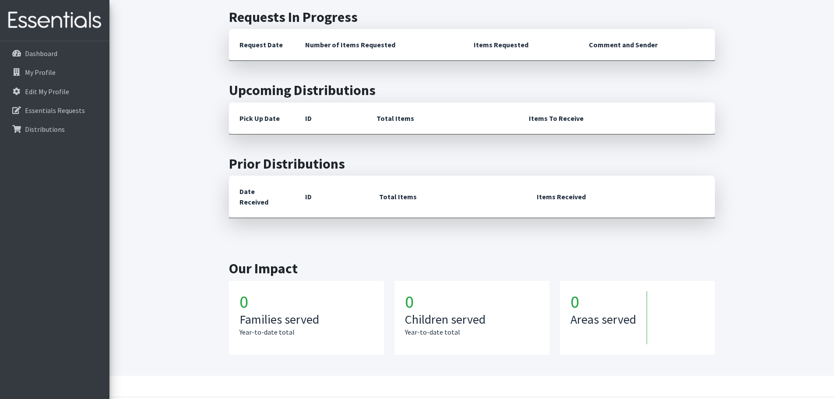
scroll to position [190, 0]
